Goal: Task Accomplishment & Management: Use online tool/utility

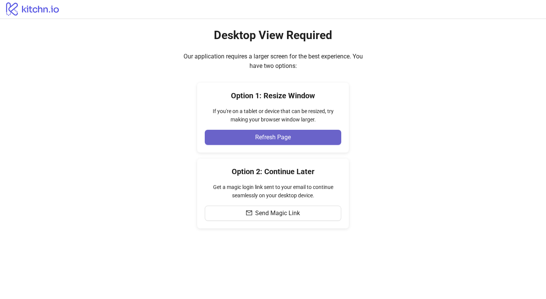
click at [321, 136] on button "Refresh Page" at bounding box center [273, 137] width 137 height 15
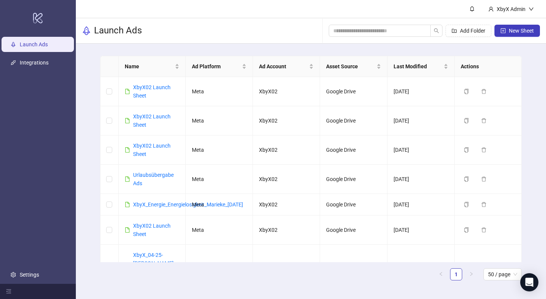
click at [518, 37] on div "Add Folder New Sheet" at bounding box center [434, 31] width 211 height 24
click at [515, 31] on span "New Sheet" at bounding box center [521, 31] width 25 height 6
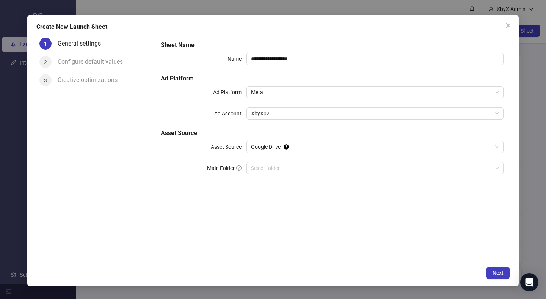
click at [534, 152] on div "**********" at bounding box center [273, 149] width 546 height 299
